Goal: Information Seeking & Learning: Find specific fact

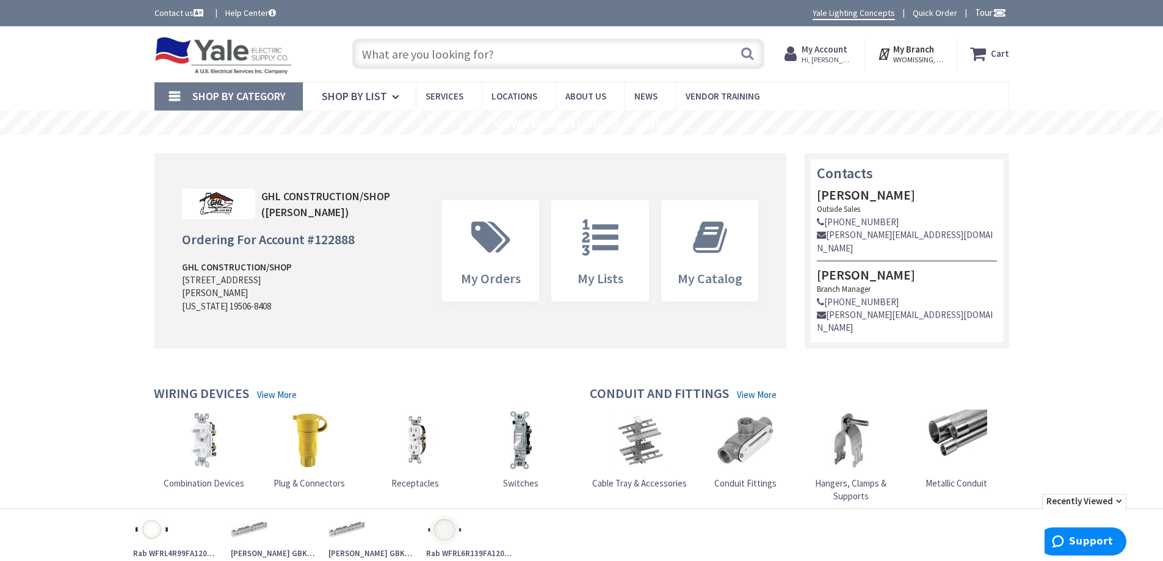
click at [564, 59] on input "text" at bounding box center [558, 53] width 412 height 31
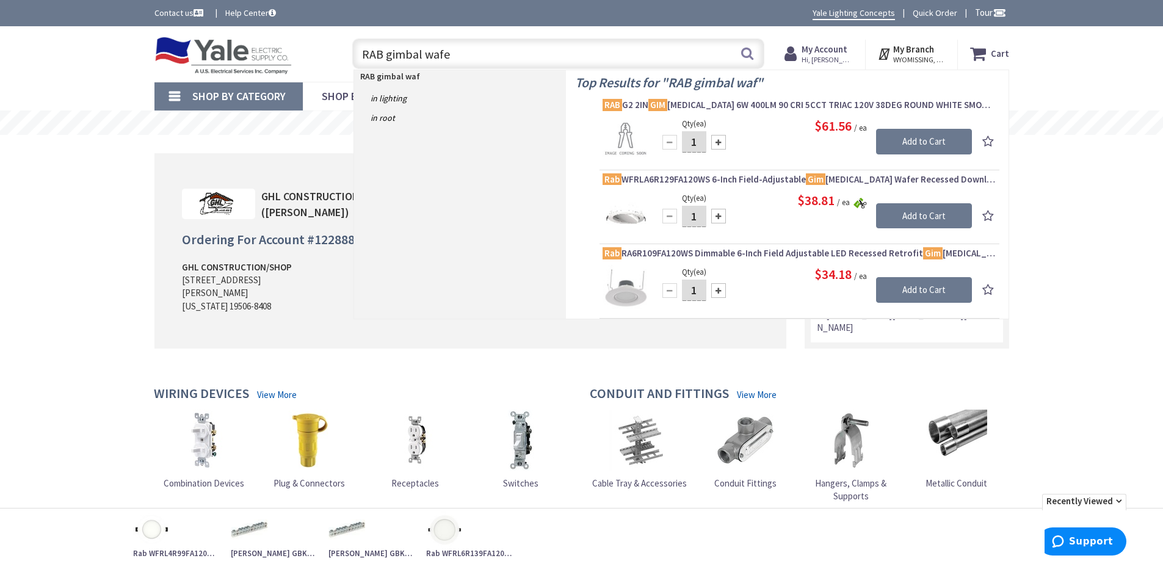
type input "RAB gimbal wafer"
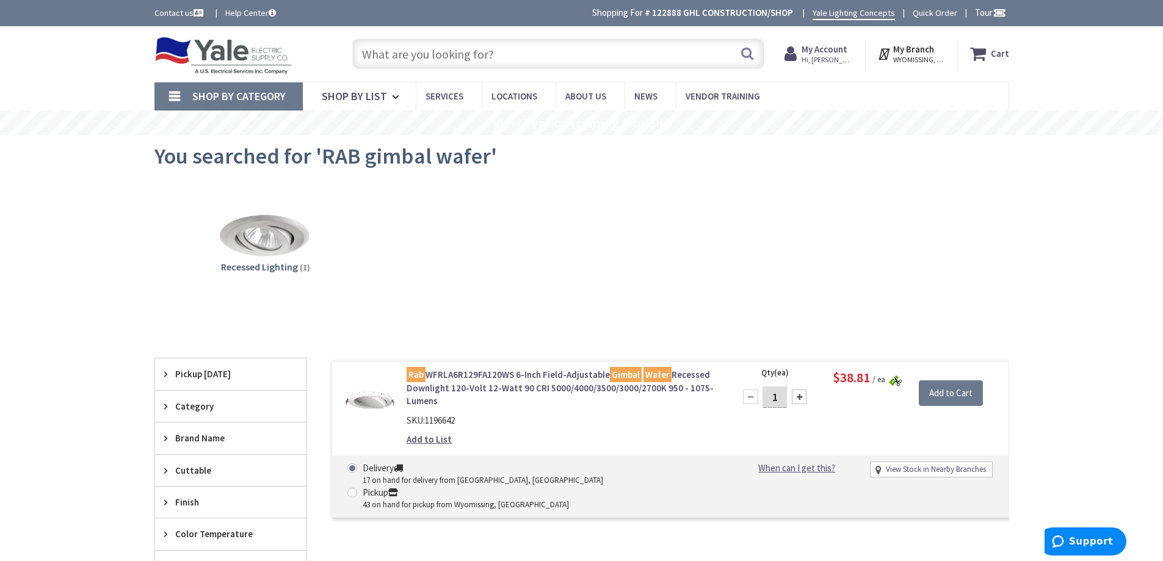
click at [493, 52] on input "text" at bounding box center [558, 53] width 412 height 31
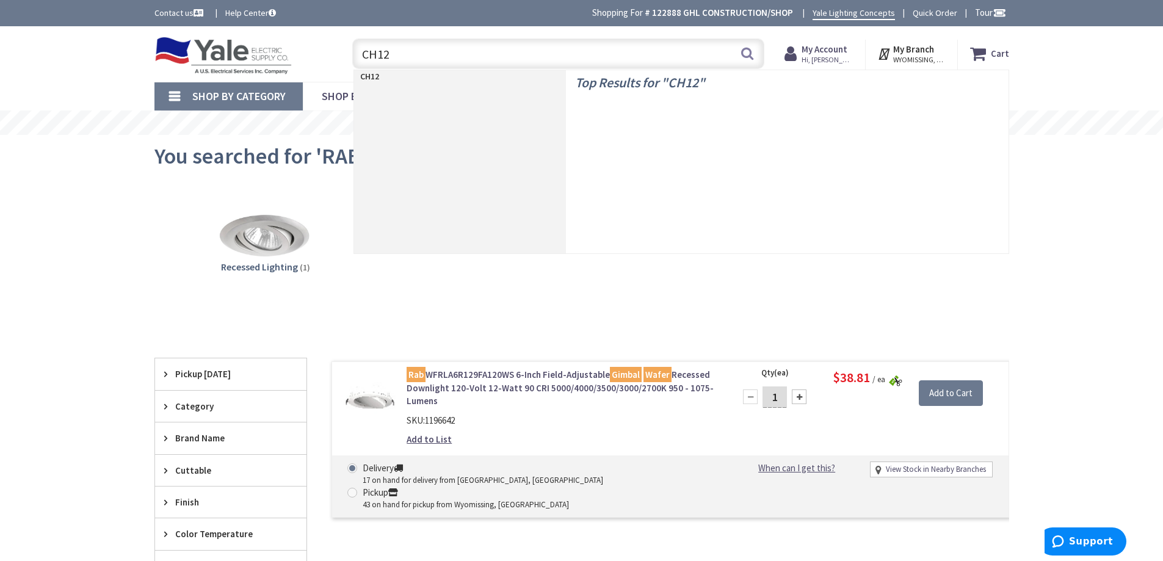
type input "CH120"
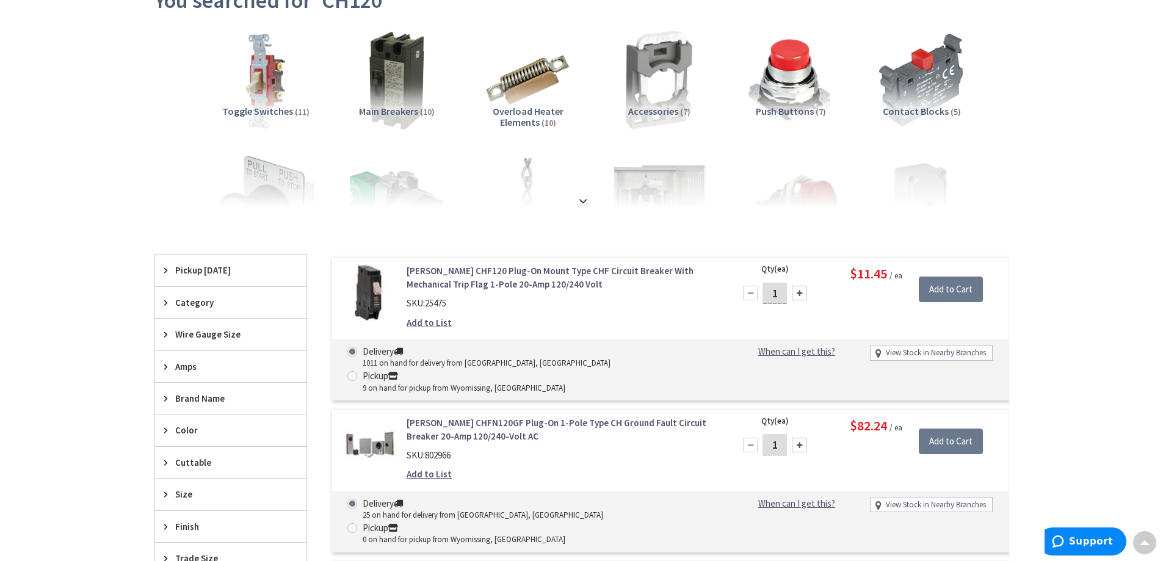
scroll to position [154, 0]
